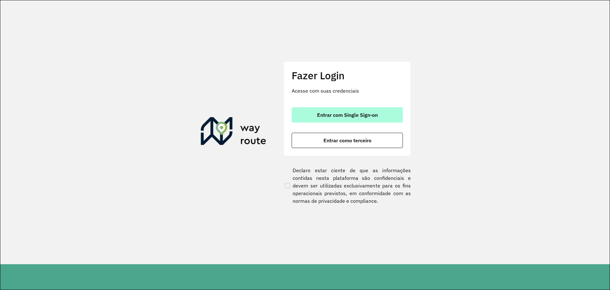
click at [355, 119] on button "Entrar com Single Sign-on" at bounding box center [347, 114] width 111 height 15
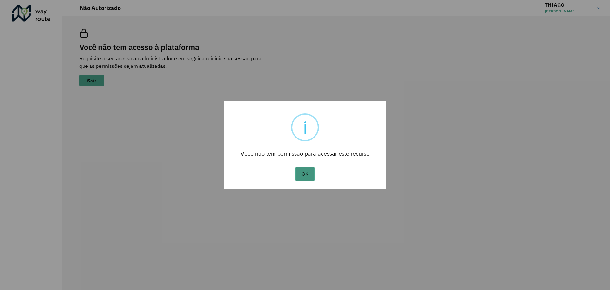
click at [298, 175] on button "OK" at bounding box center [305, 174] width 19 height 15
